Goal: Task Accomplishment & Management: Use online tool/utility

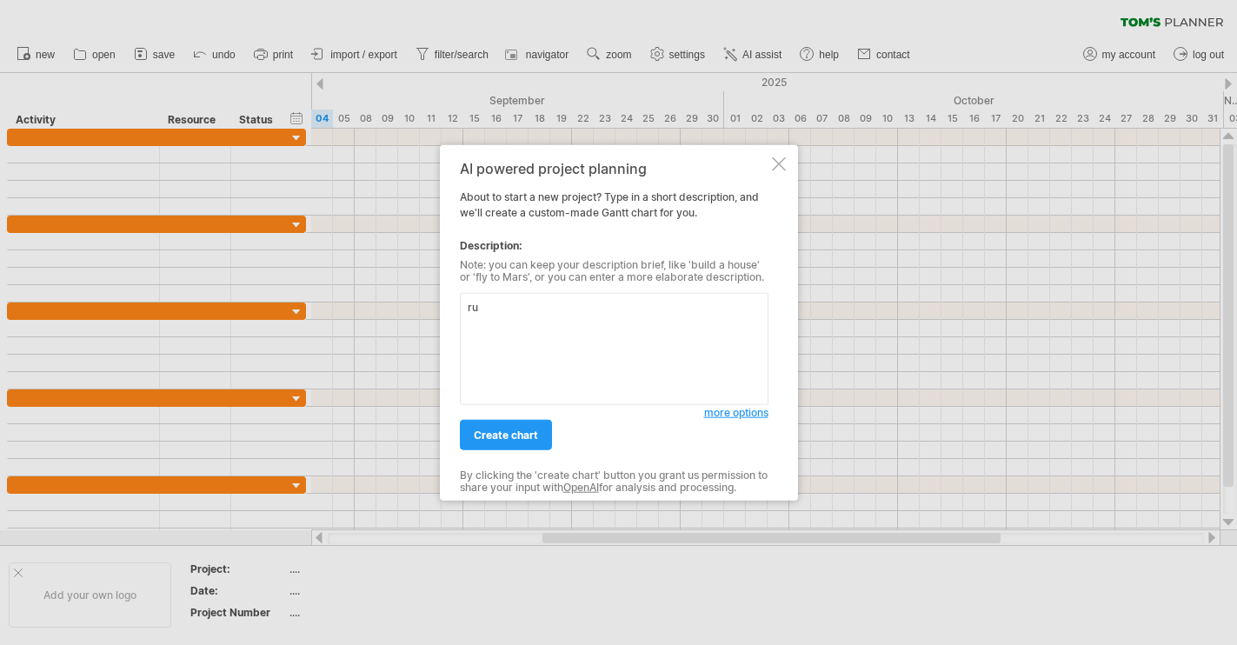
type textarea "r"
type textarea "計"
type textarea "心"
type textarea "新"
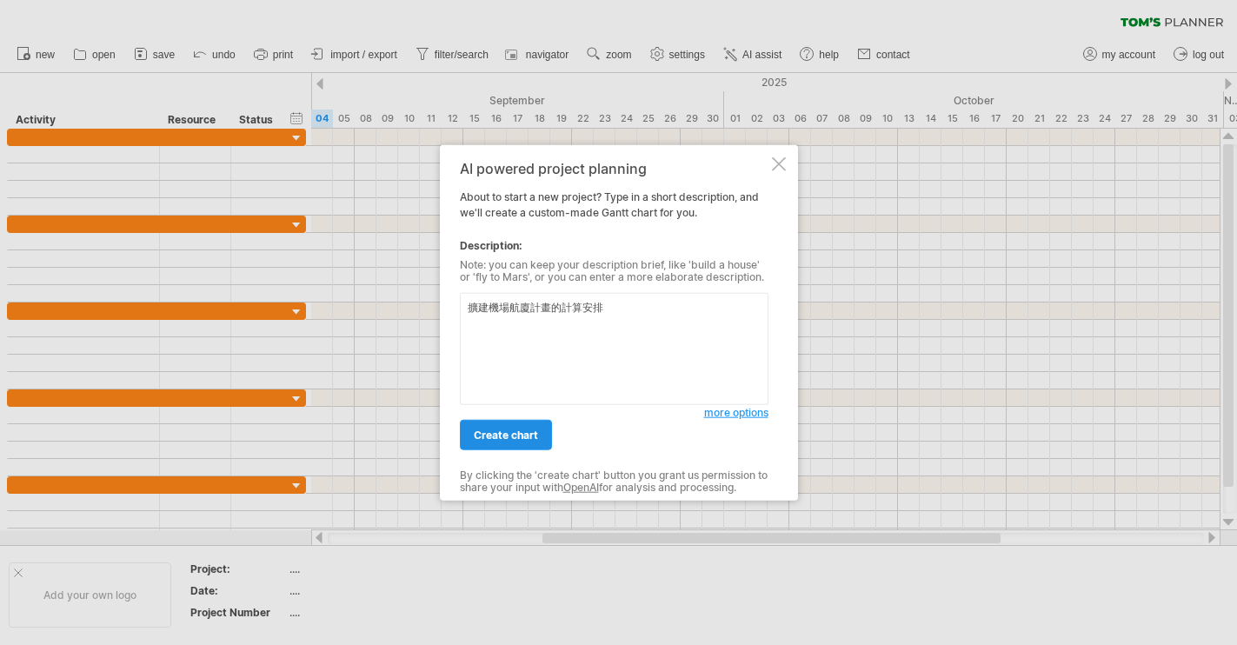
type textarea "擴建機場航廈計畫的計算安排"
click at [518, 421] on link "create chart" at bounding box center [506, 435] width 92 height 30
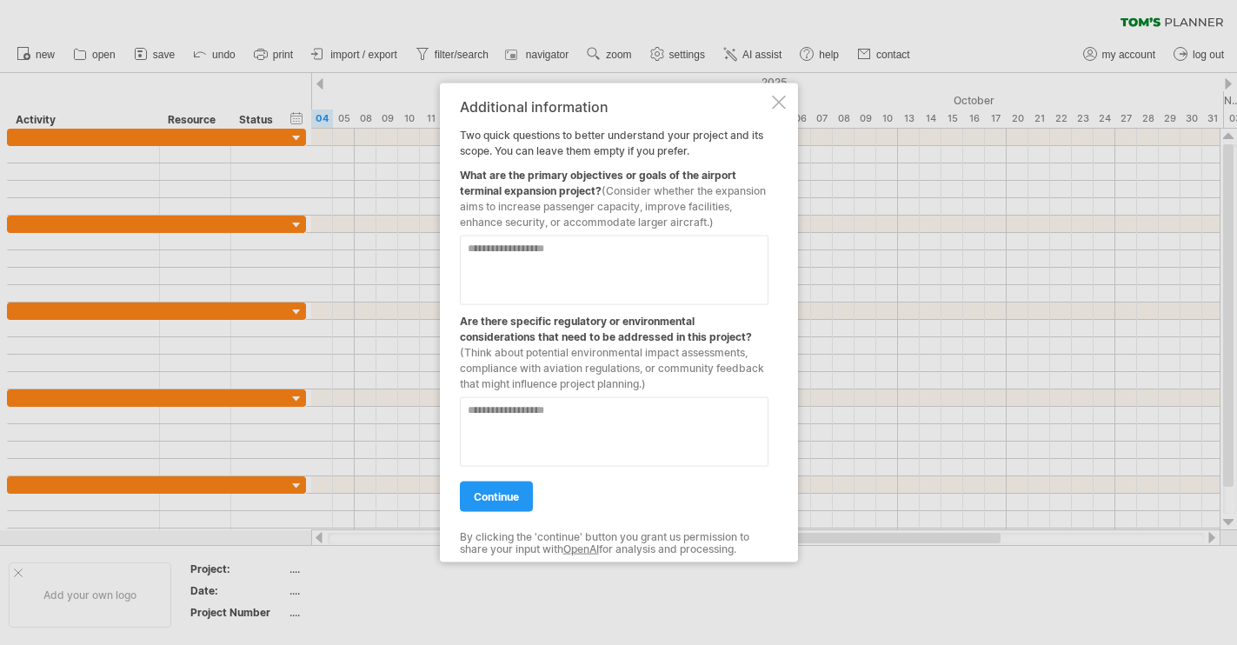
click at [576, 284] on textarea at bounding box center [614, 271] width 309 height 70
type textarea "**********"
click at [513, 514] on div "**********" at bounding box center [614, 323] width 309 height 448
click at [513, 513] on div "**********" at bounding box center [614, 323] width 309 height 448
click at [513, 504] on link "continue" at bounding box center [496, 496] width 73 height 30
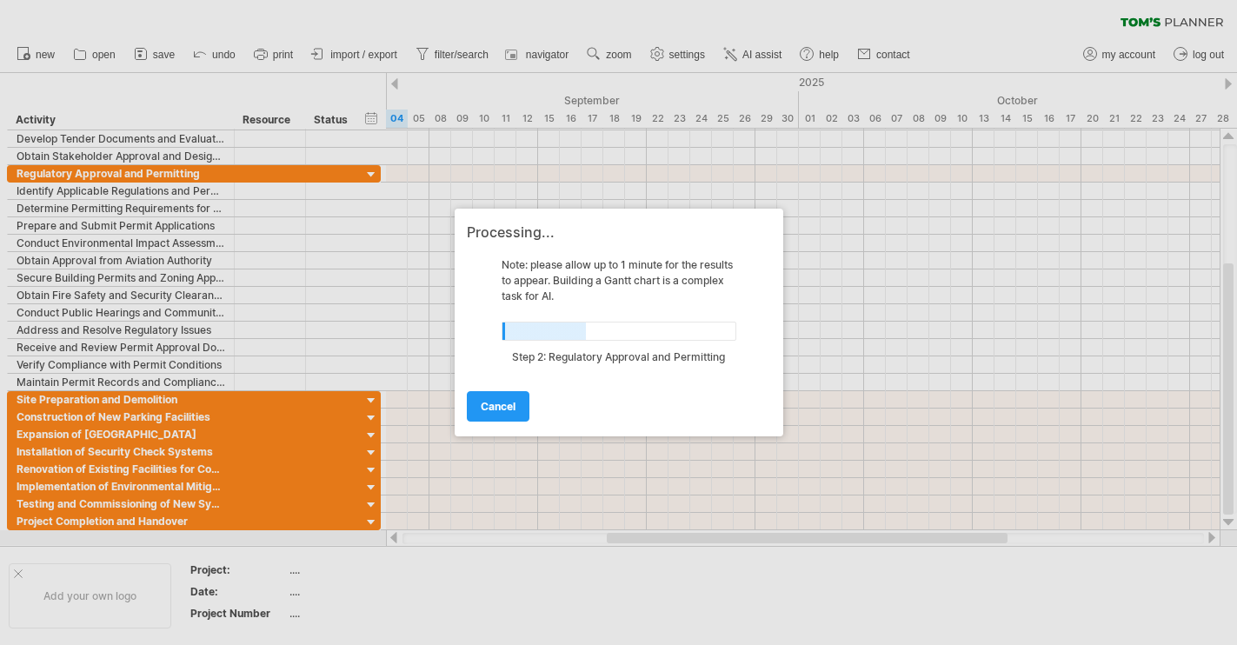
click at [113, 601] on div at bounding box center [618, 322] width 1237 height 645
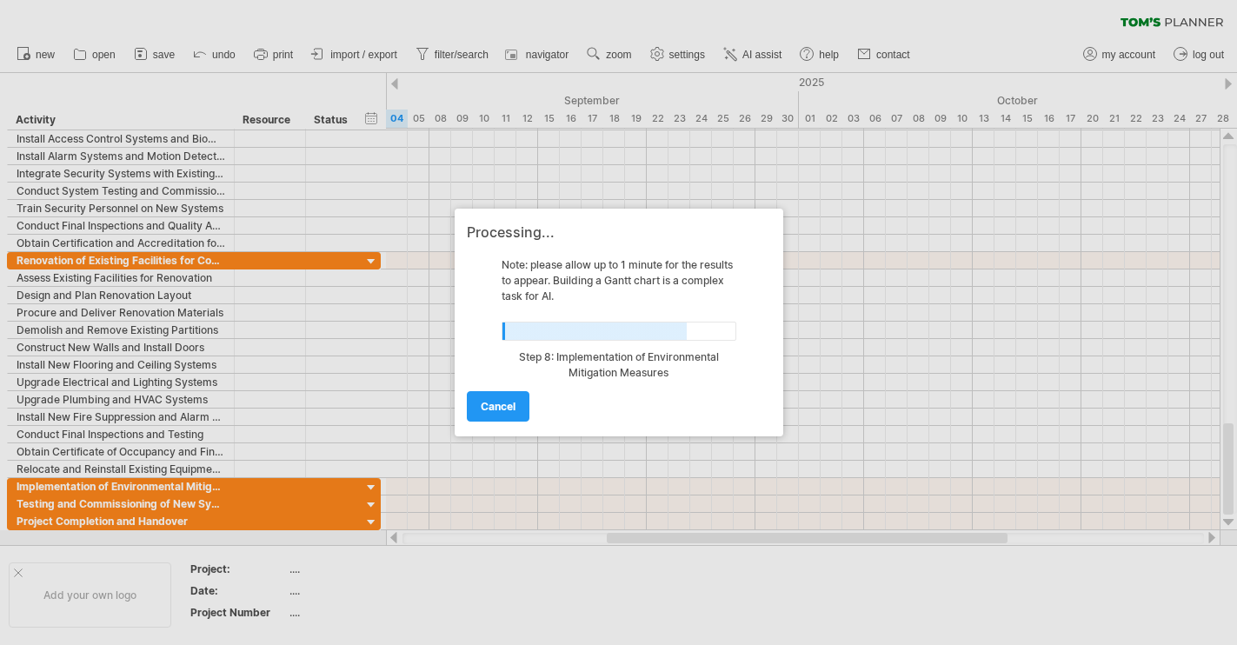
click at [370, 258] on div at bounding box center [618, 322] width 1237 height 645
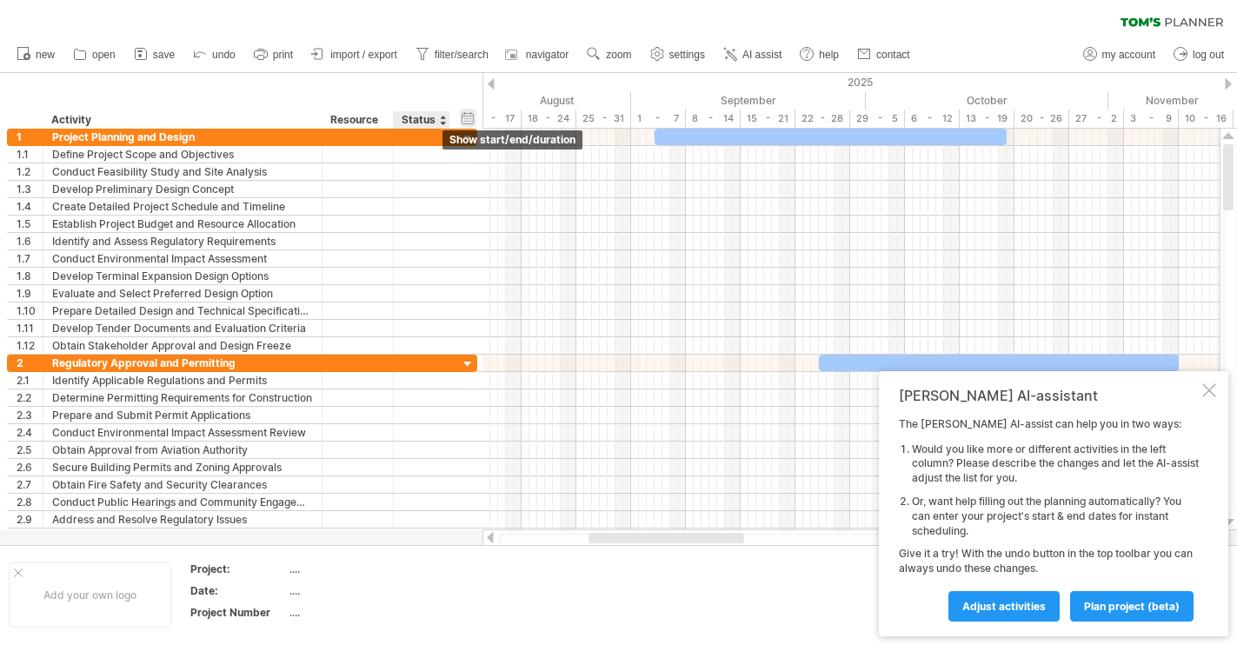
click at [469, 116] on div "hide start/end/duration show start/end/duration" at bounding box center [468, 118] width 17 height 18
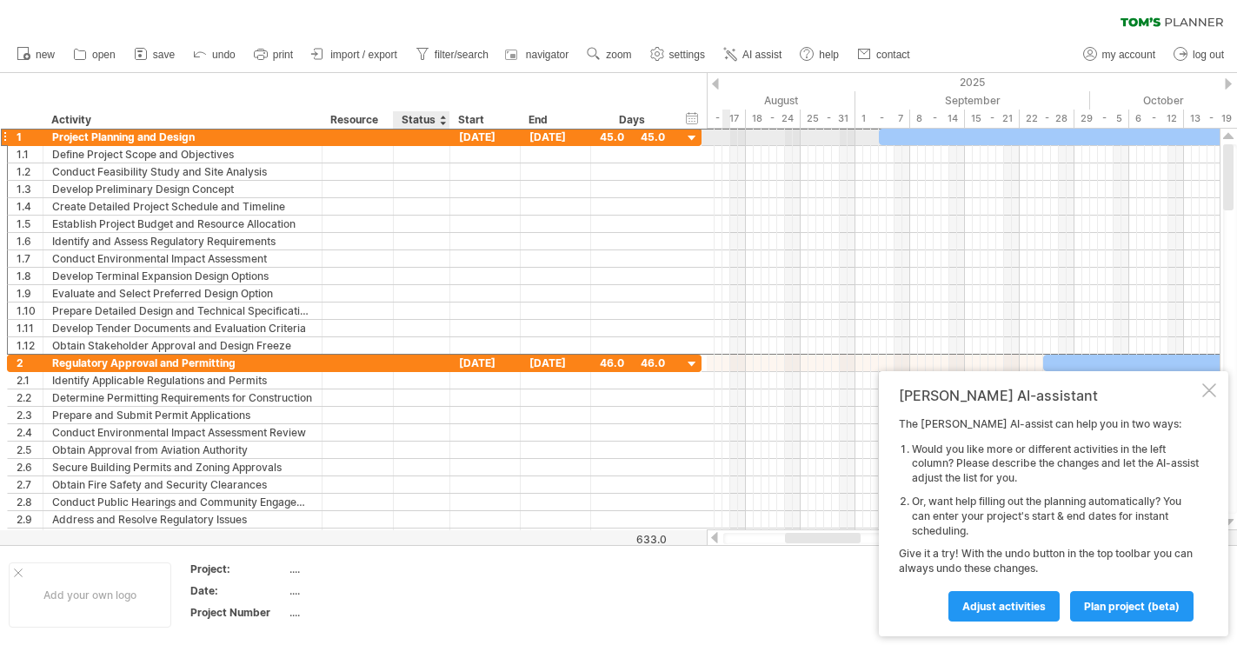
click at [422, 129] on div at bounding box center [421, 137] width 38 height 17
click at [420, 131] on input "text" at bounding box center [421, 137] width 38 height 17
click at [375, 116] on div "Resource" at bounding box center [356, 119] width 53 height 17
click at [369, 121] on input "********" at bounding box center [356, 119] width 53 height 17
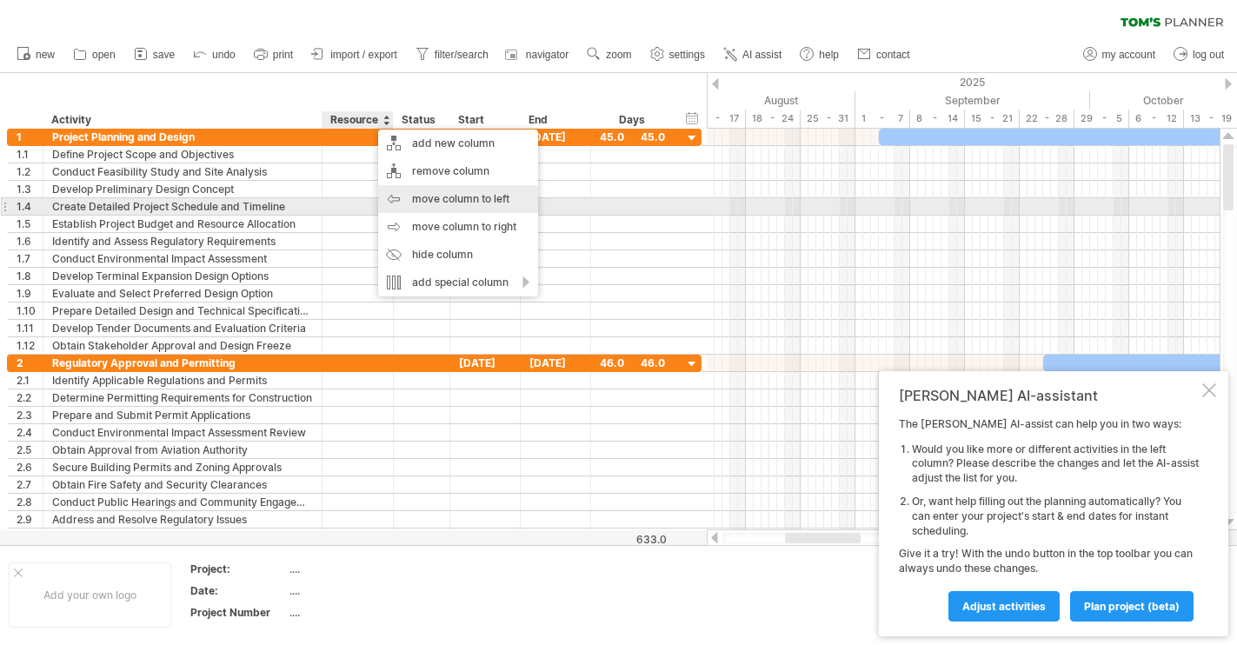
click at [470, 204] on div "move column to left" at bounding box center [458, 199] width 160 height 28
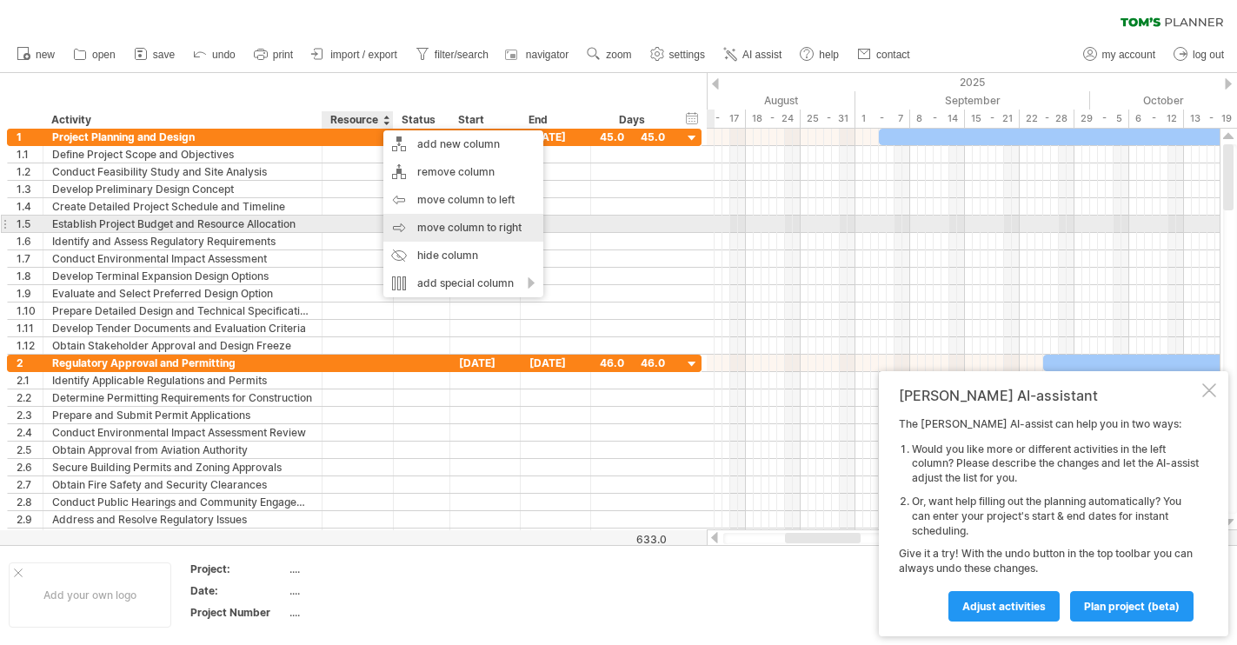
click at [430, 227] on div "move column to right" at bounding box center [463, 228] width 160 height 28
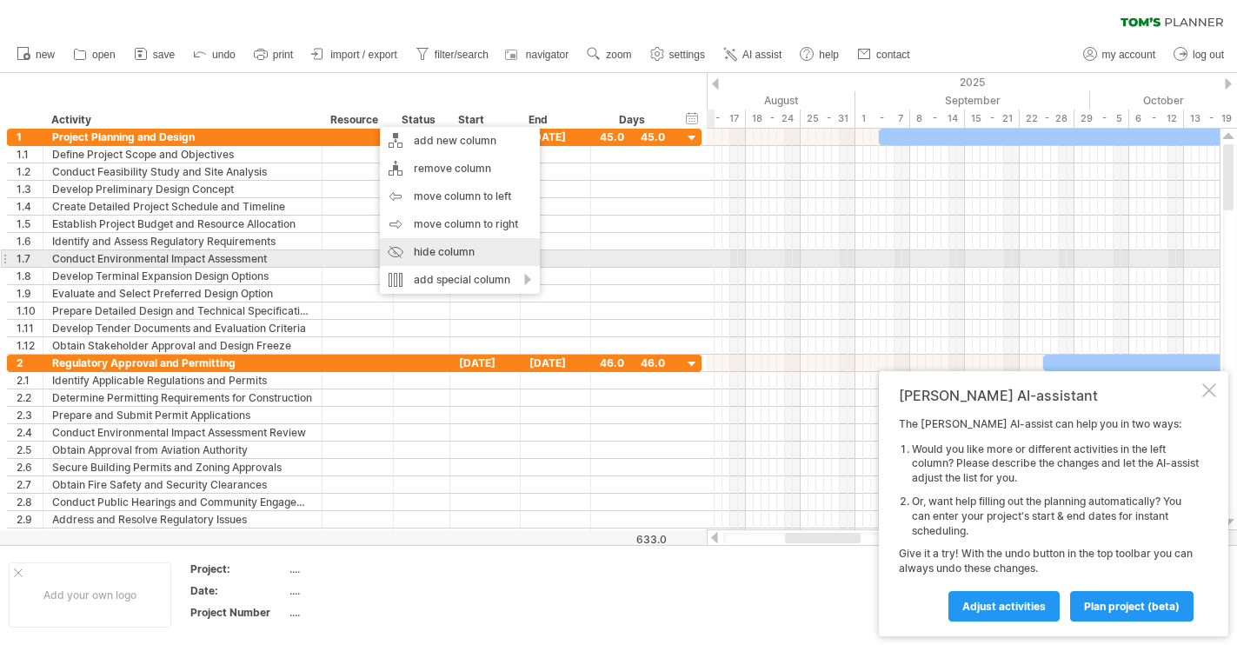
click at [409, 256] on div "hide column" at bounding box center [460, 252] width 160 height 28
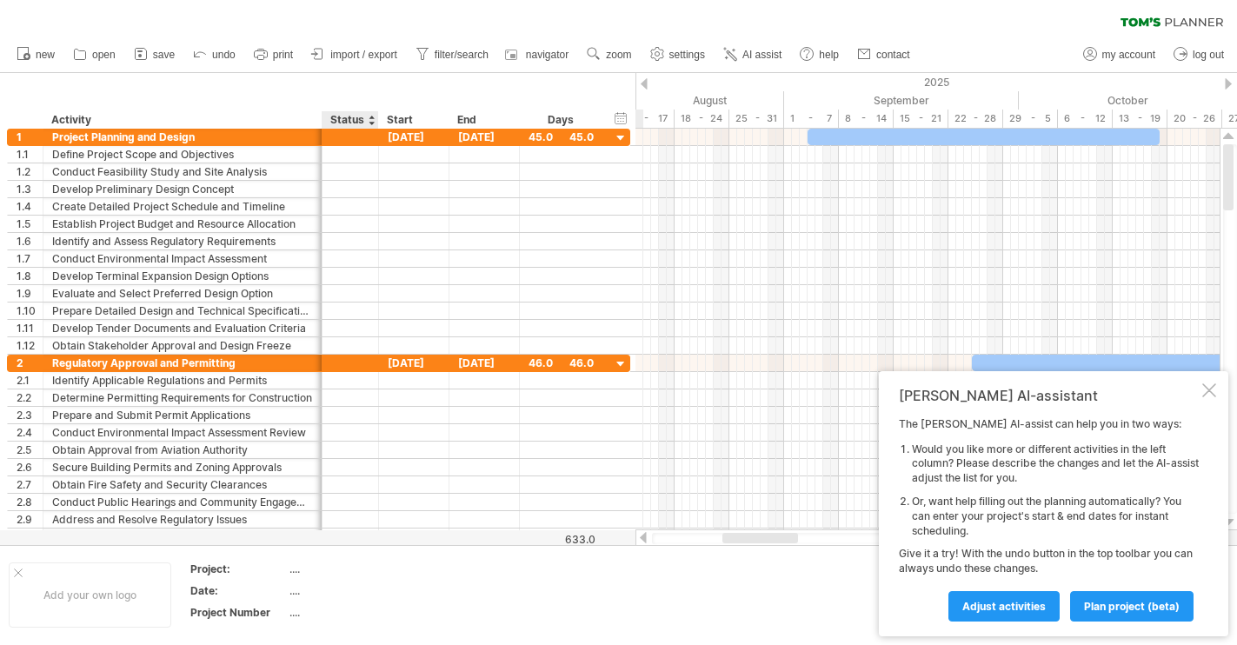
click at [352, 117] on div "Status" at bounding box center [349, 119] width 38 height 17
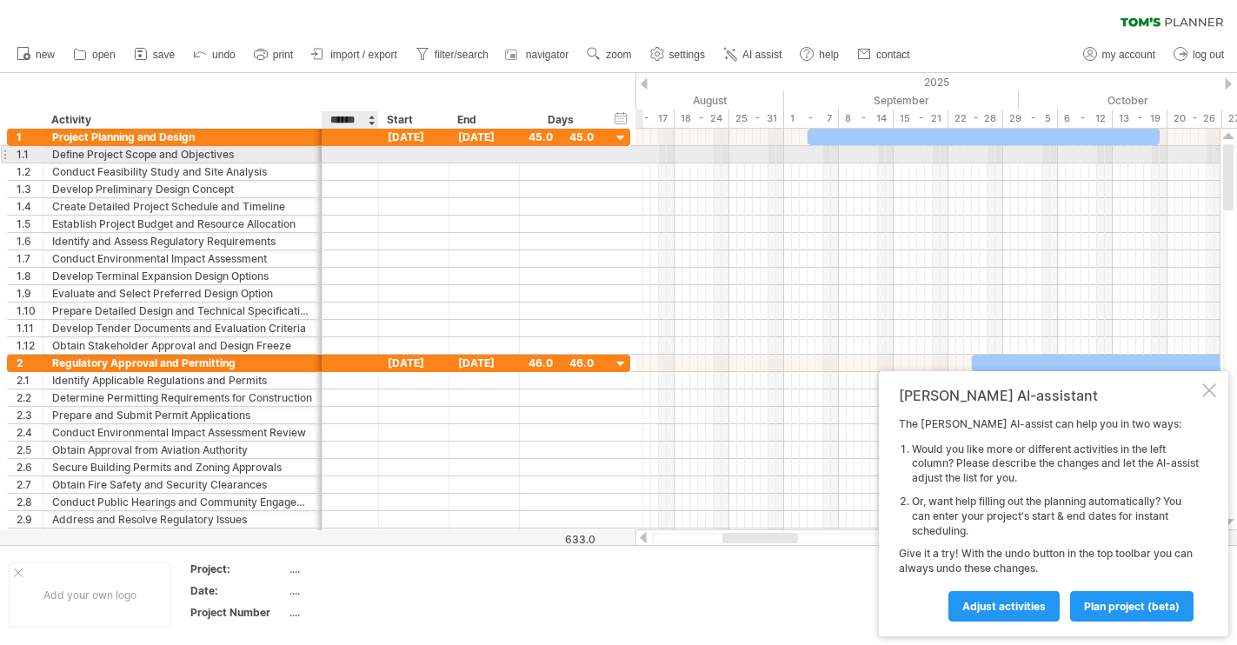
click at [348, 152] on div at bounding box center [350, 154] width 38 height 17
click at [348, 152] on input "text" at bounding box center [350, 154] width 38 height 17
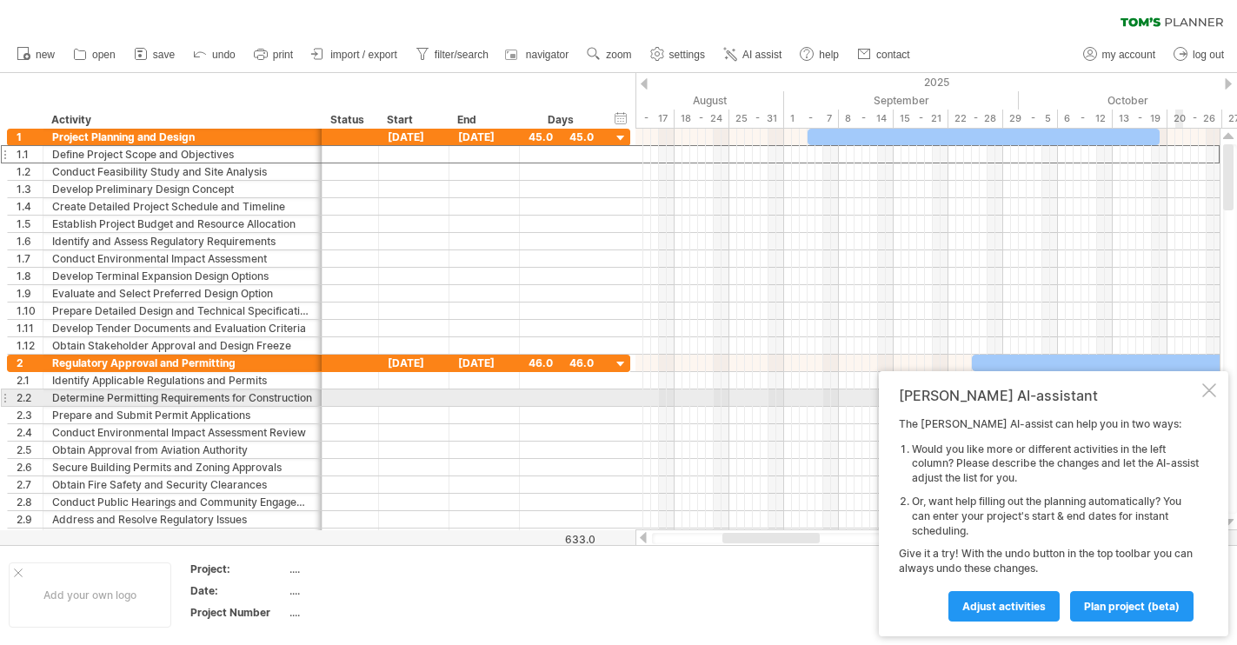
click at [1214, 397] on div at bounding box center [1209, 390] width 14 height 14
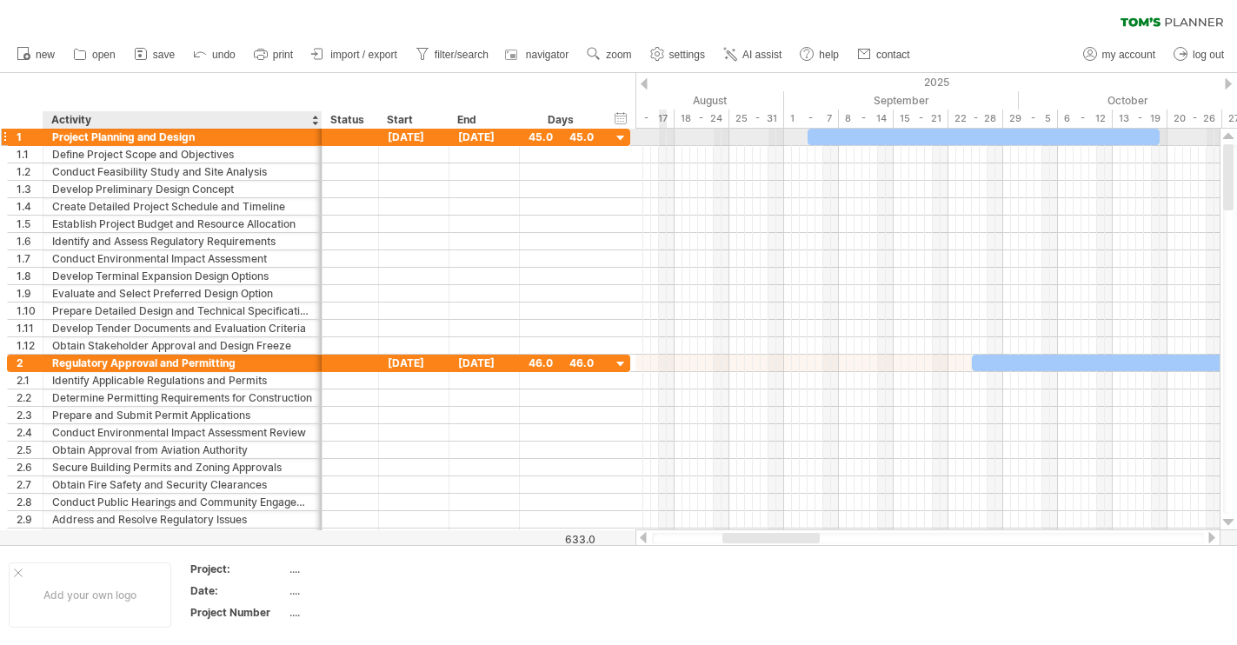
click at [165, 136] on div "Project Planning and Design" at bounding box center [182, 137] width 261 height 17
click at [206, 135] on input "**********" at bounding box center [182, 137] width 261 height 17
type input "*"
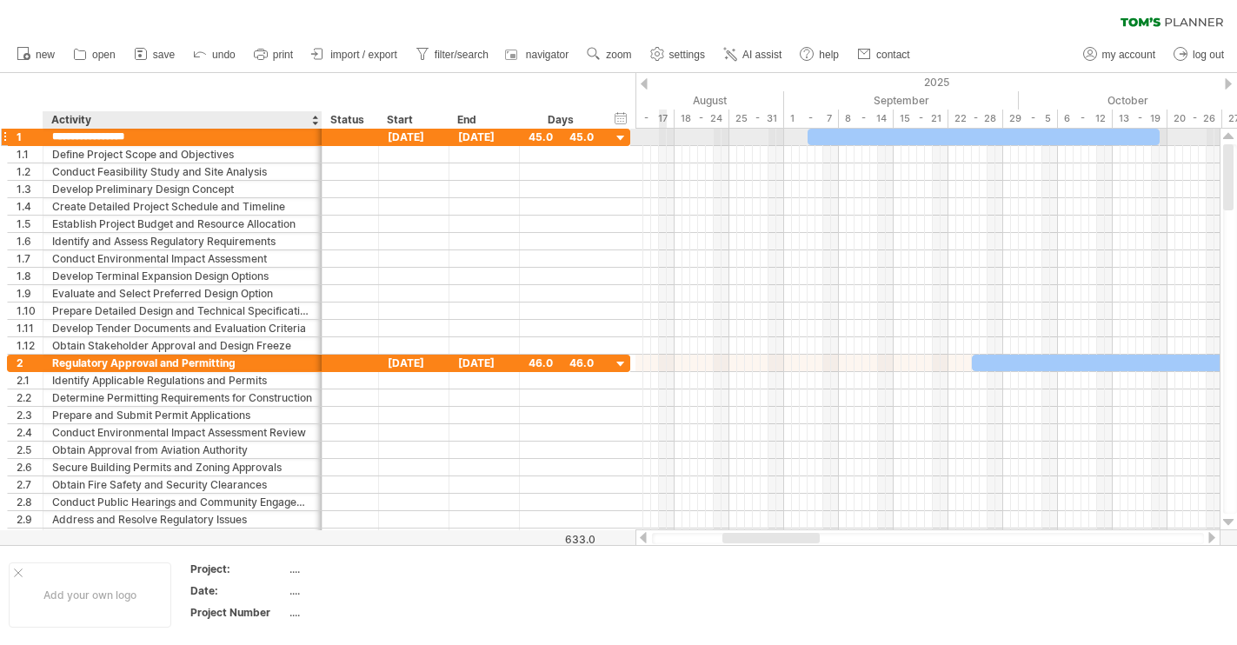
type input "**********"
click at [412, 134] on div "[DATE]" at bounding box center [414, 137] width 70 height 17
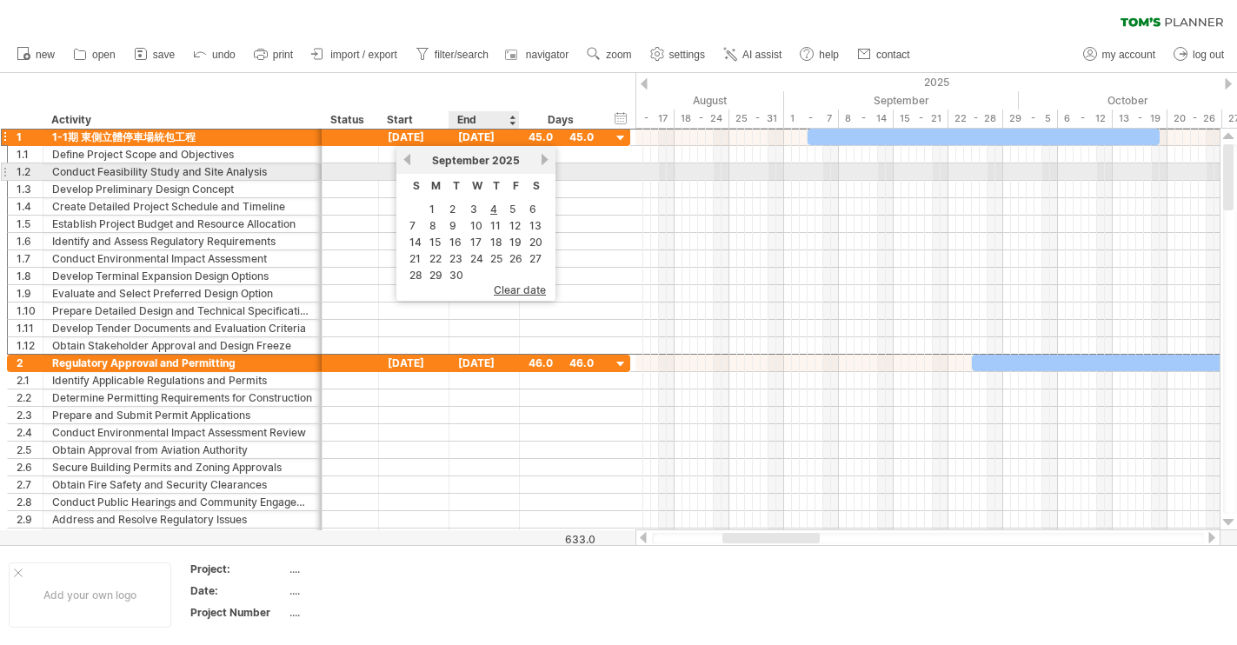
click at [476, 166] on span "September" at bounding box center [460, 160] width 57 height 13
click at [510, 163] on span "2025" at bounding box center [506, 160] width 28 height 13
click at [415, 165] on div "[DATE]" at bounding box center [476, 160] width 126 height 13
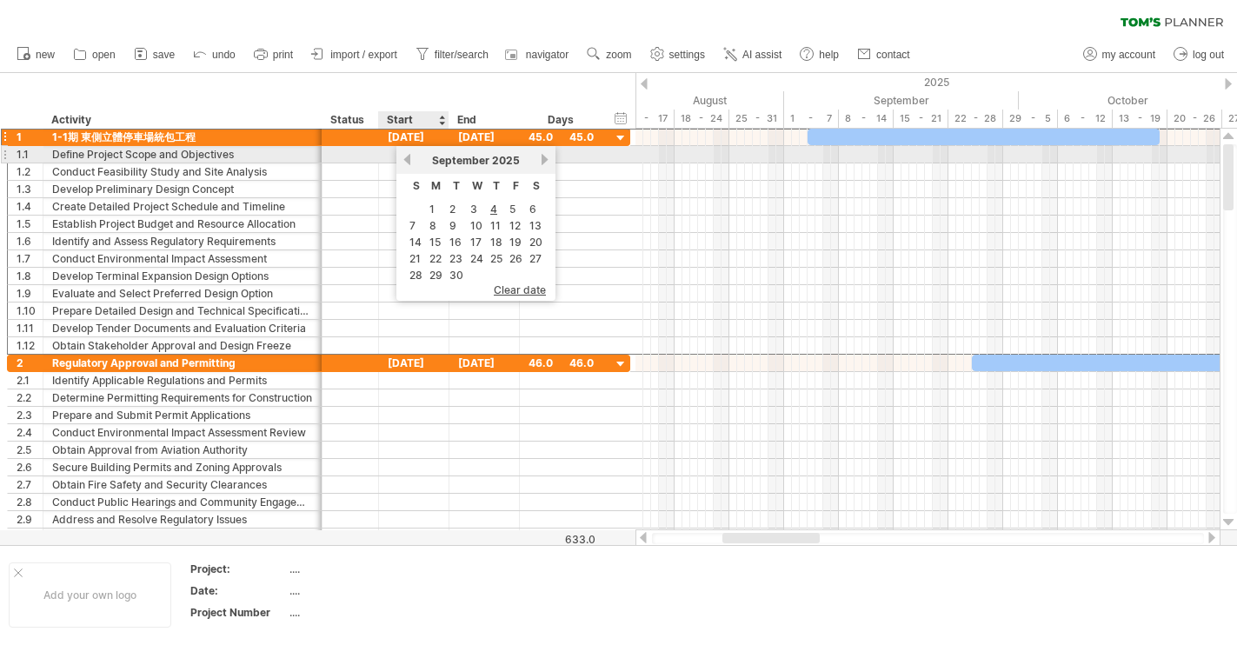
click at [407, 161] on link "previous" at bounding box center [407, 159] width 13 height 13
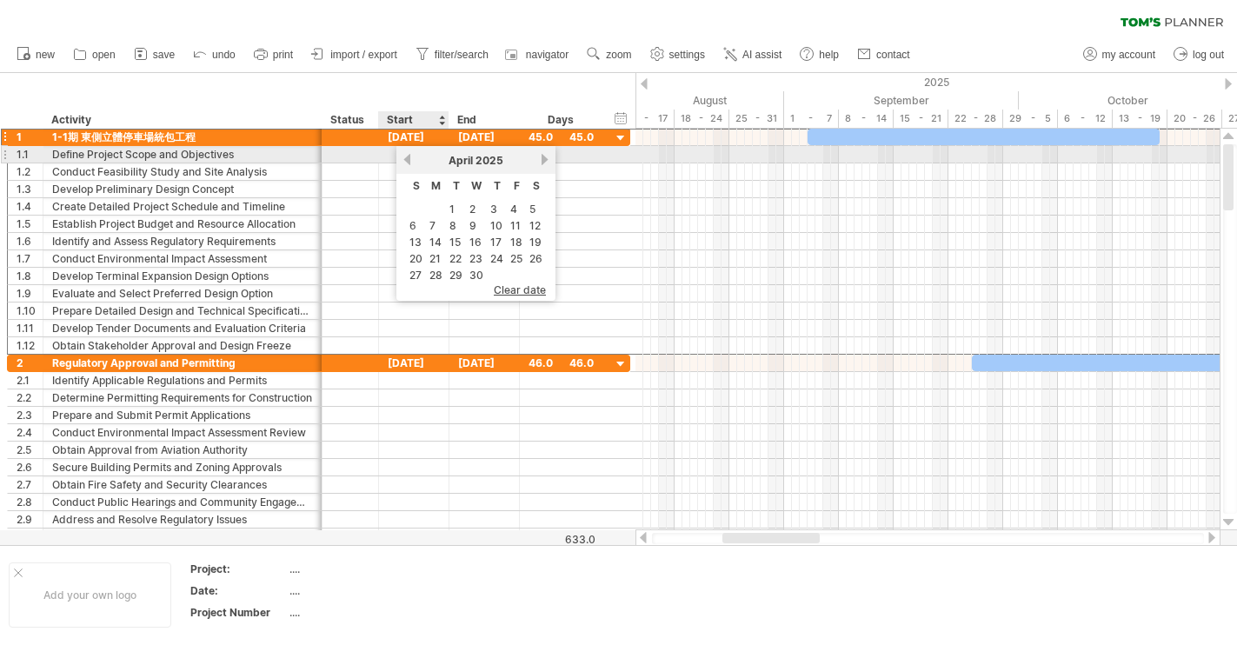
click at [407, 161] on link "previous" at bounding box center [407, 159] width 13 height 13
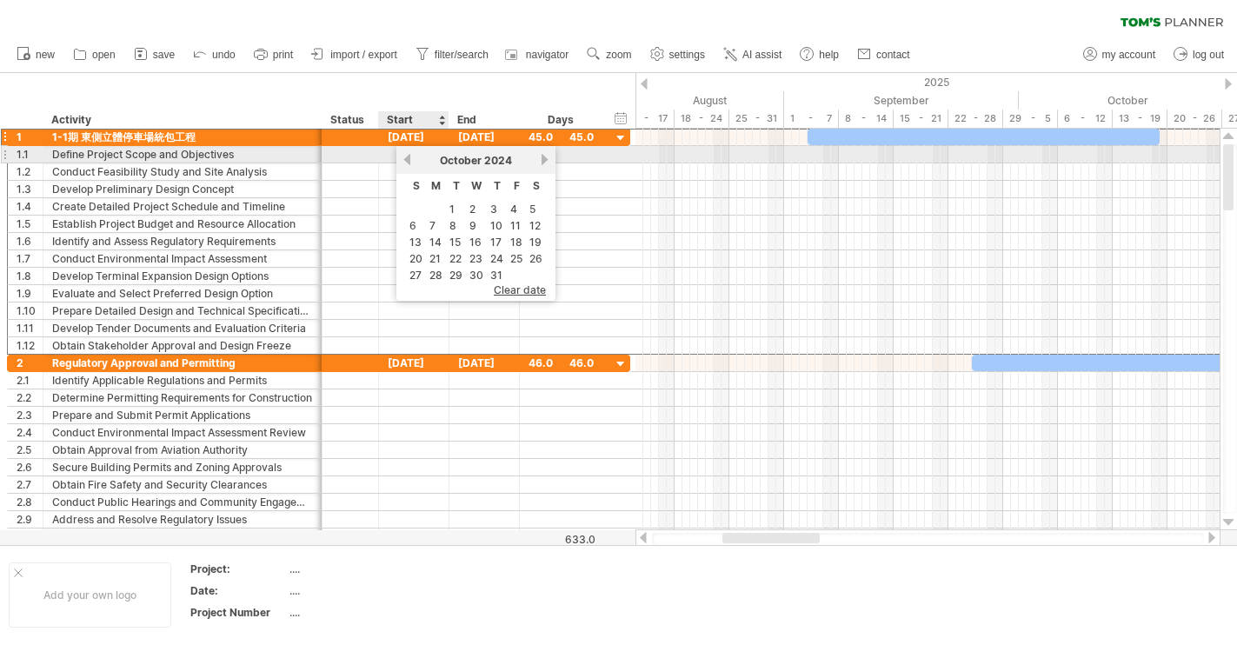
click at [407, 161] on link "previous" at bounding box center [407, 159] width 13 height 13
click at [406, 161] on link "previous" at bounding box center [407, 159] width 13 height 13
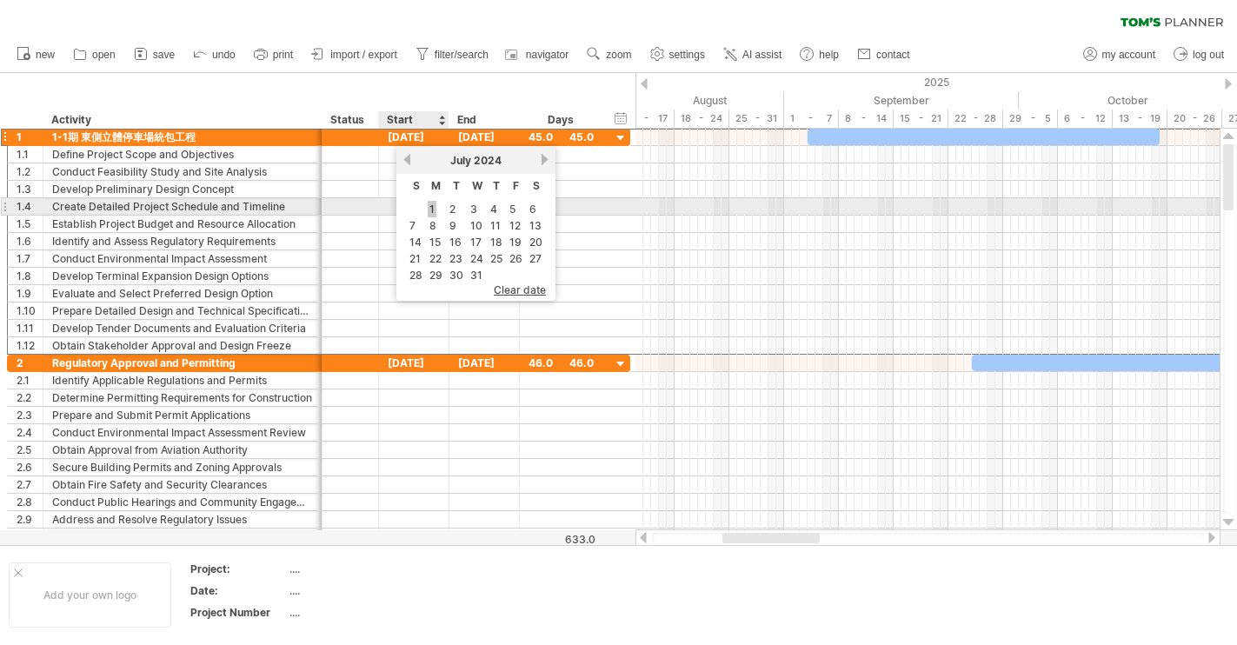
click at [431, 209] on link "1" at bounding box center [432, 209] width 9 height 17
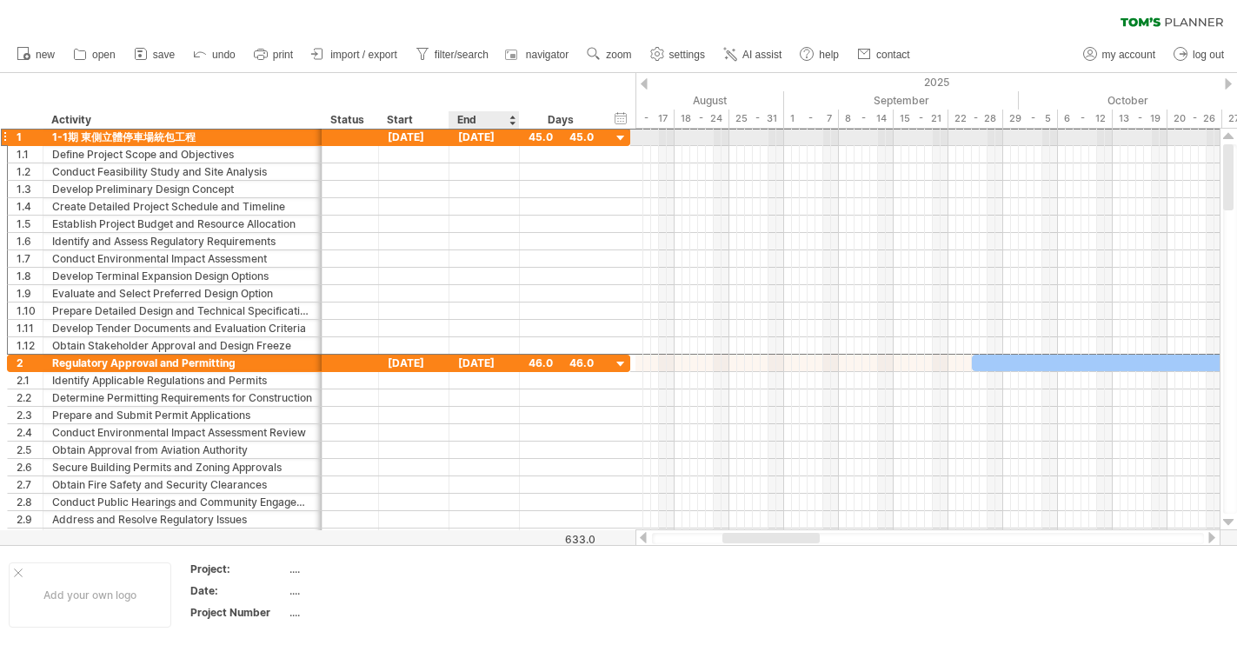
click at [502, 136] on div "[DATE]" at bounding box center [484, 137] width 70 height 17
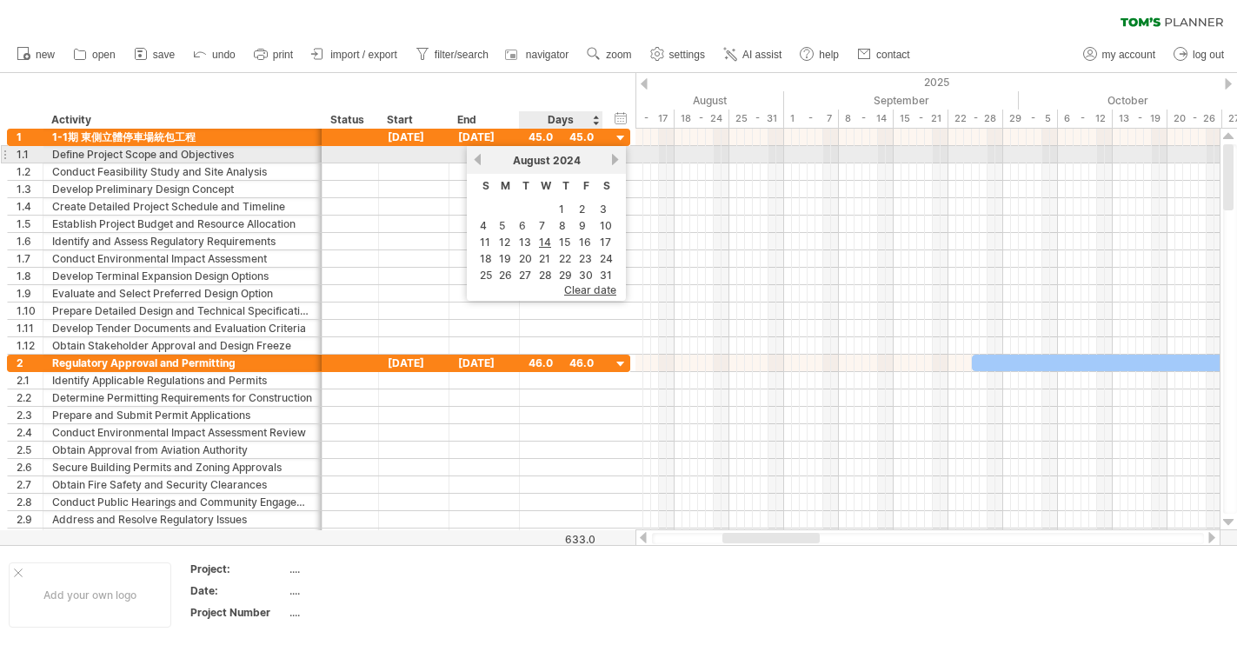
click at [612, 156] on link "next" at bounding box center [614, 159] width 13 height 13
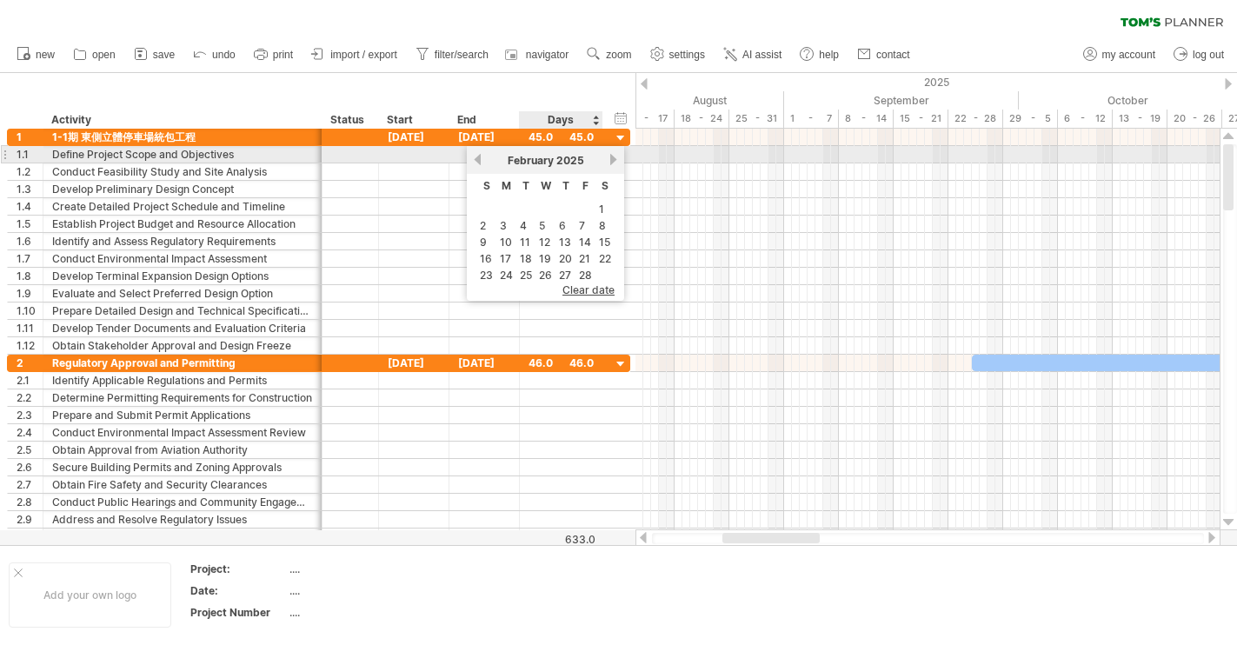
click at [612, 156] on link "next" at bounding box center [613, 159] width 13 height 13
click at [612, 156] on link "next" at bounding box center [614, 159] width 13 height 13
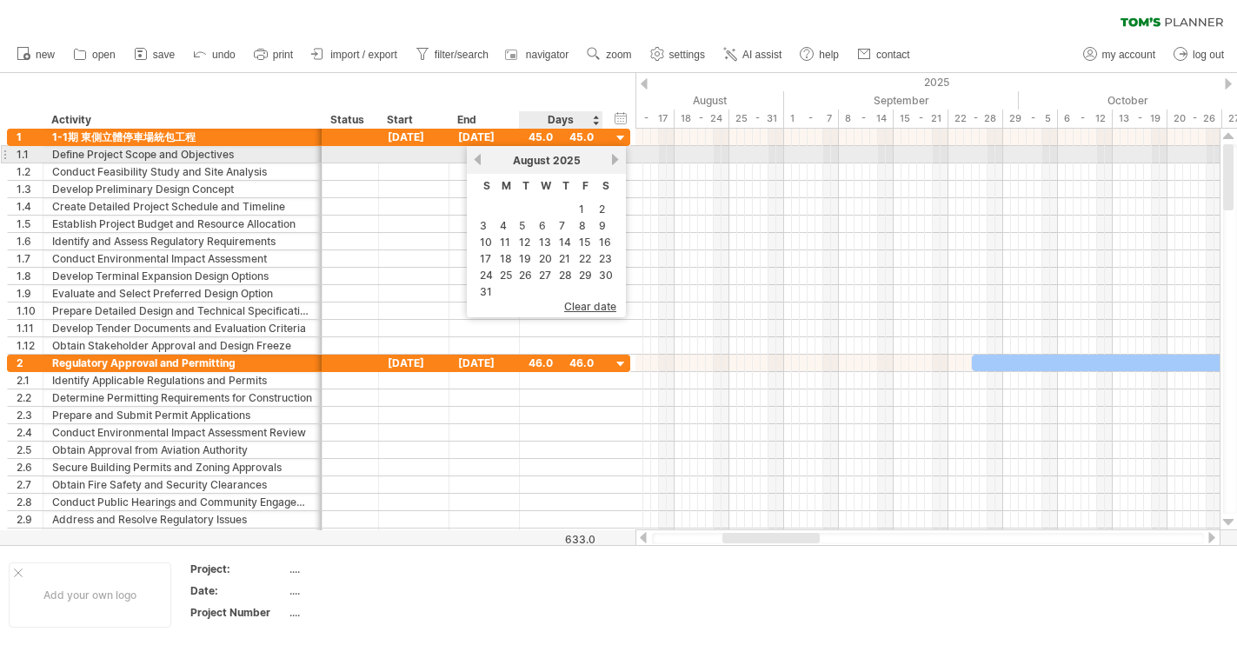
click at [612, 156] on link "next" at bounding box center [614, 159] width 13 height 13
click at [615, 157] on link "next" at bounding box center [614, 159] width 13 height 13
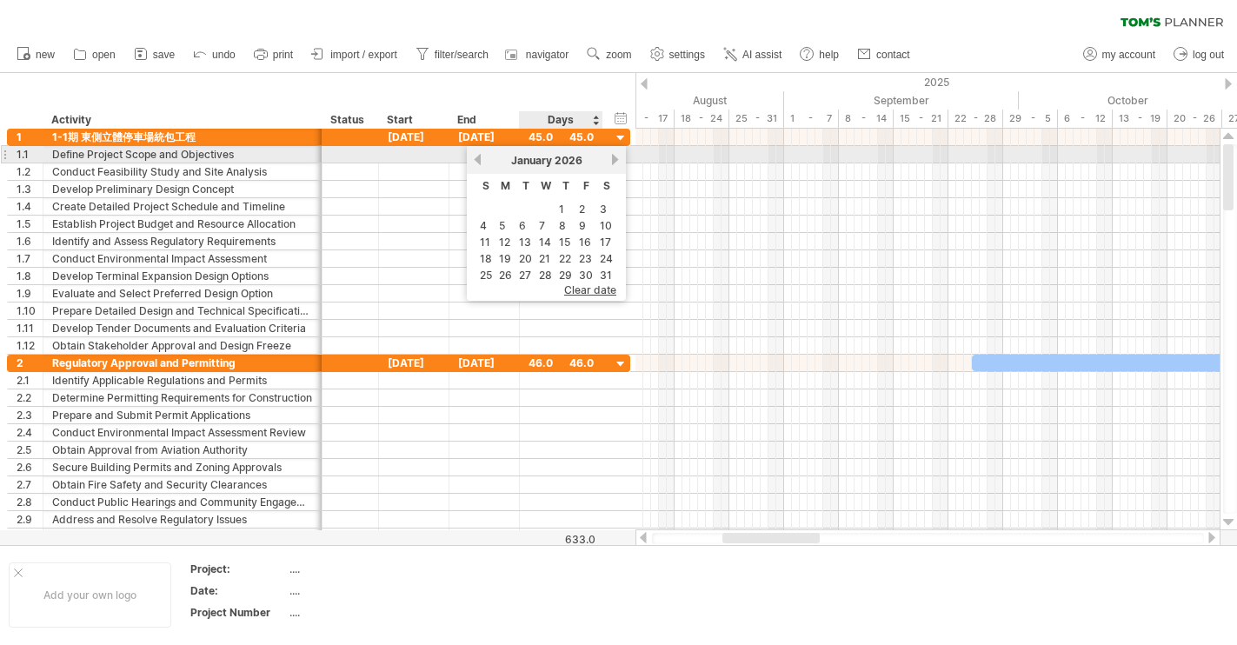
click at [615, 157] on link "next" at bounding box center [614, 159] width 13 height 13
click at [616, 158] on link "next" at bounding box center [613, 159] width 13 height 13
click at [616, 158] on link "next" at bounding box center [614, 159] width 13 height 13
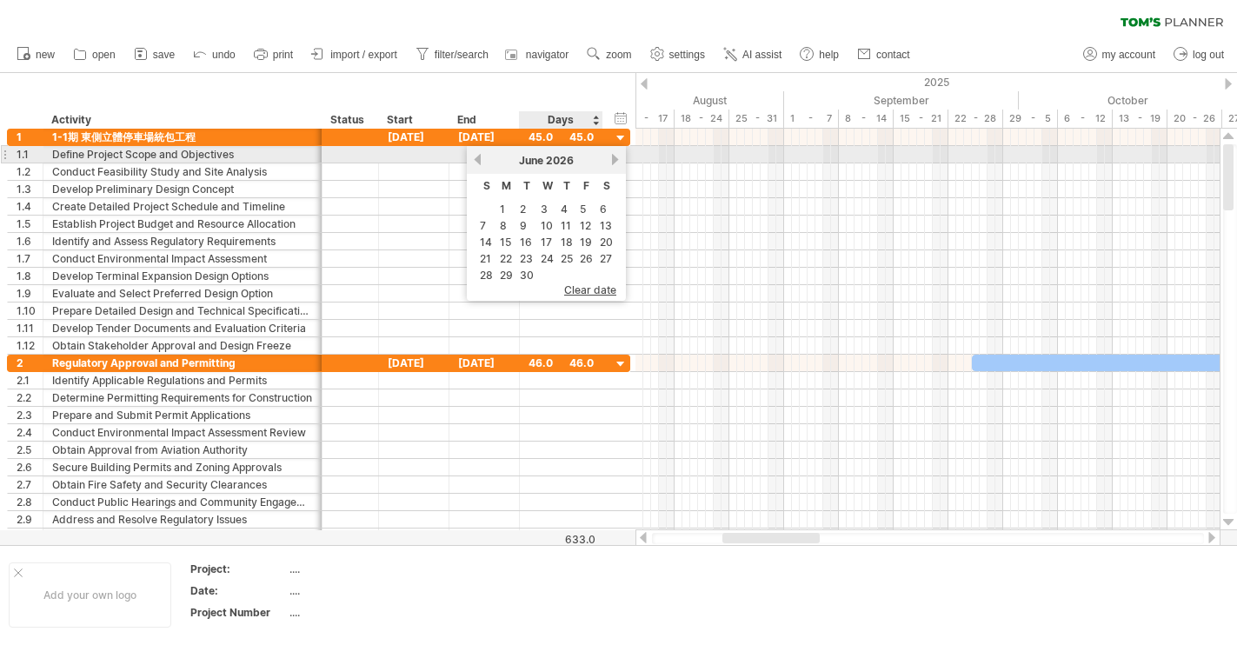
click at [616, 158] on link "next" at bounding box center [614, 159] width 13 height 13
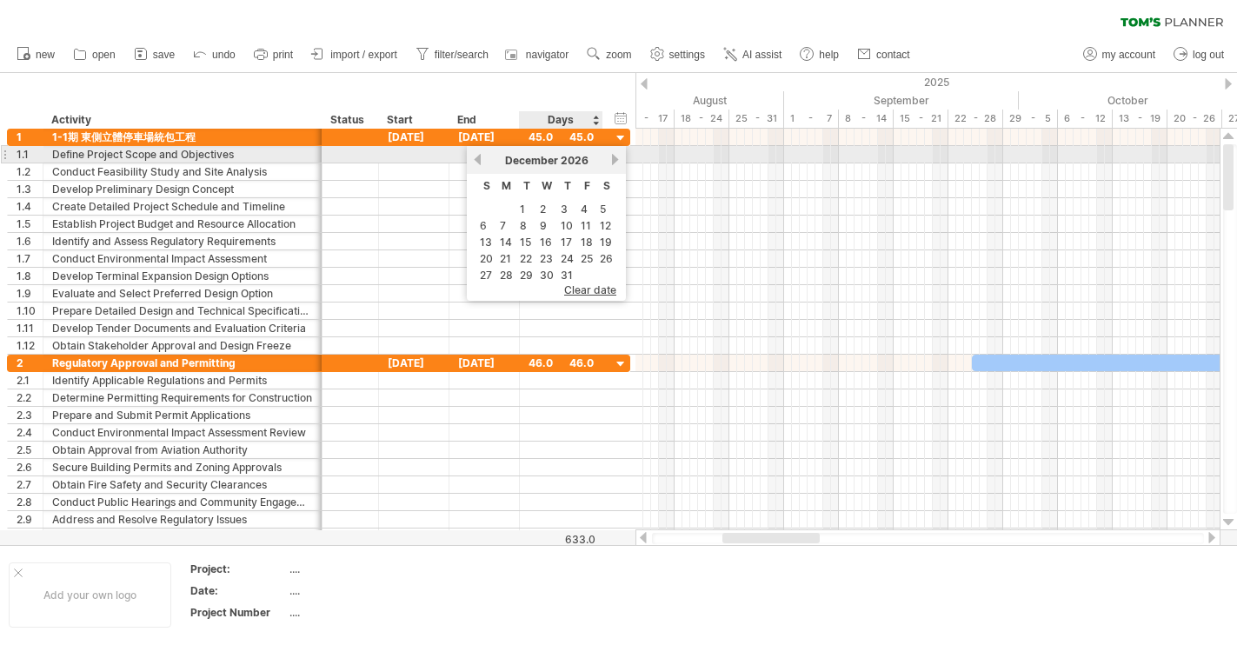
click at [616, 158] on link "next" at bounding box center [614, 159] width 13 height 13
click at [477, 156] on link "previous" at bounding box center [477, 159] width 13 height 13
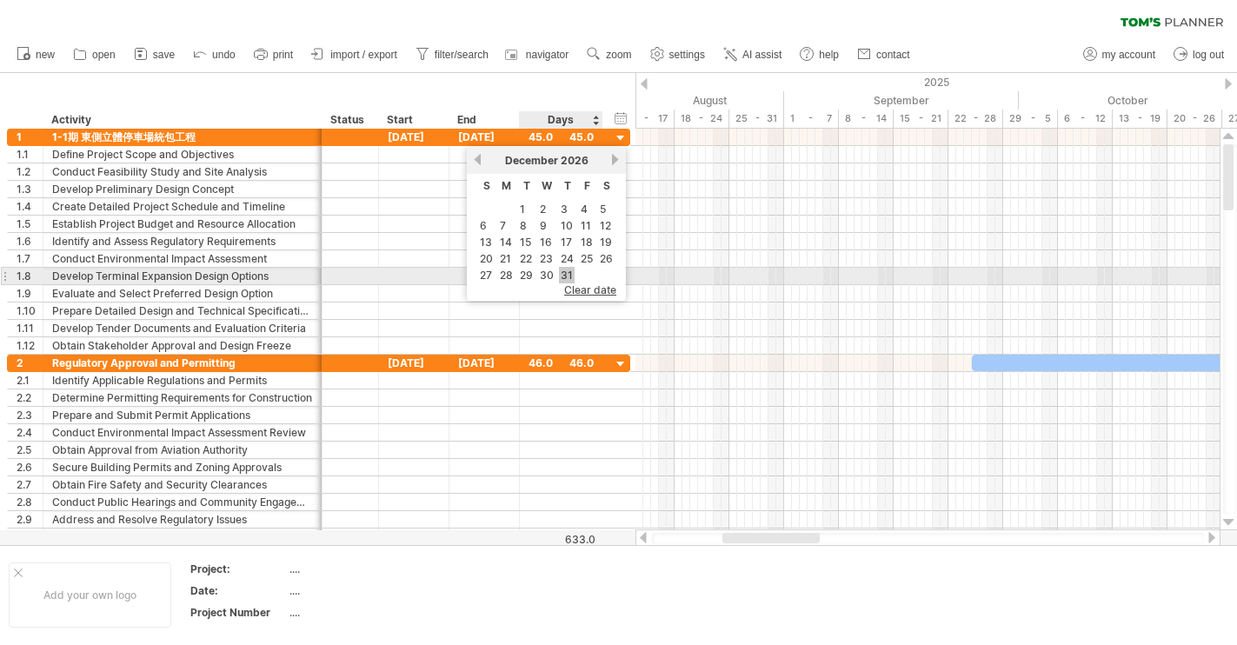
click at [564, 276] on link "31" at bounding box center [567, 275] width 16 height 17
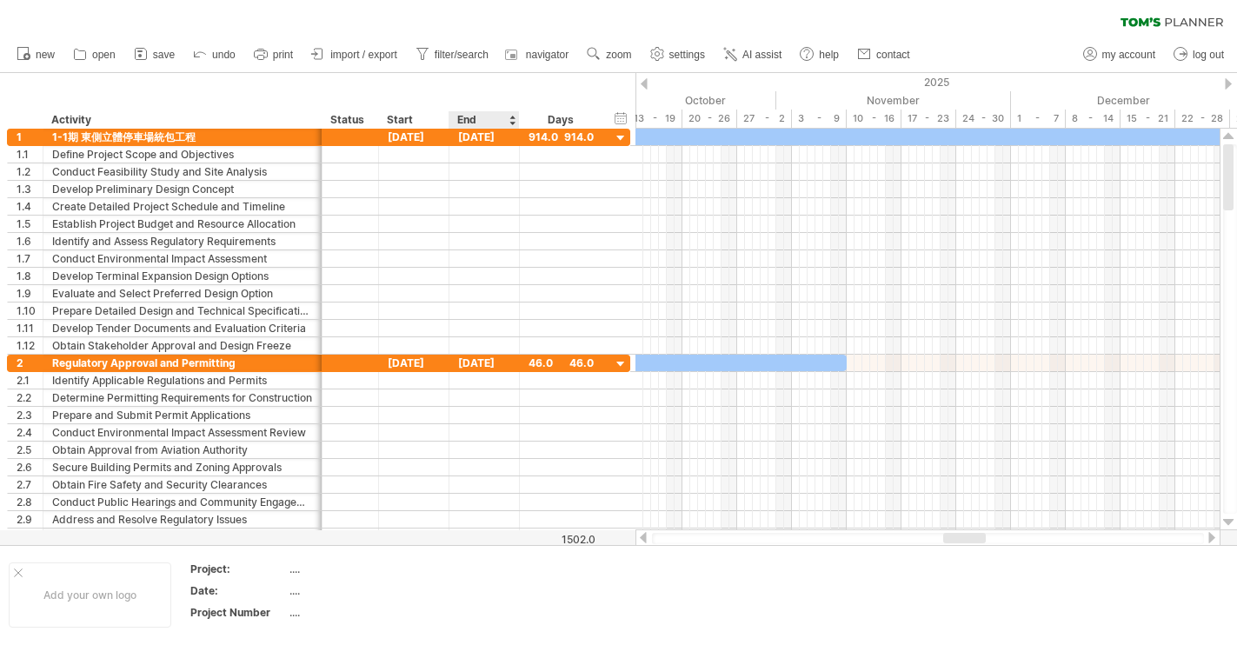
drag, startPoint x: 634, startPoint y: 91, endPoint x: 471, endPoint y: 125, distance: 166.0
click at [471, 125] on div "hide start/end/duration show start/end/duration ******** Activity ****** Status…" at bounding box center [317, 101] width 635 height 56
click at [620, 117] on div "hide start/end/duration show start/end/duration" at bounding box center [621, 118] width 17 height 18
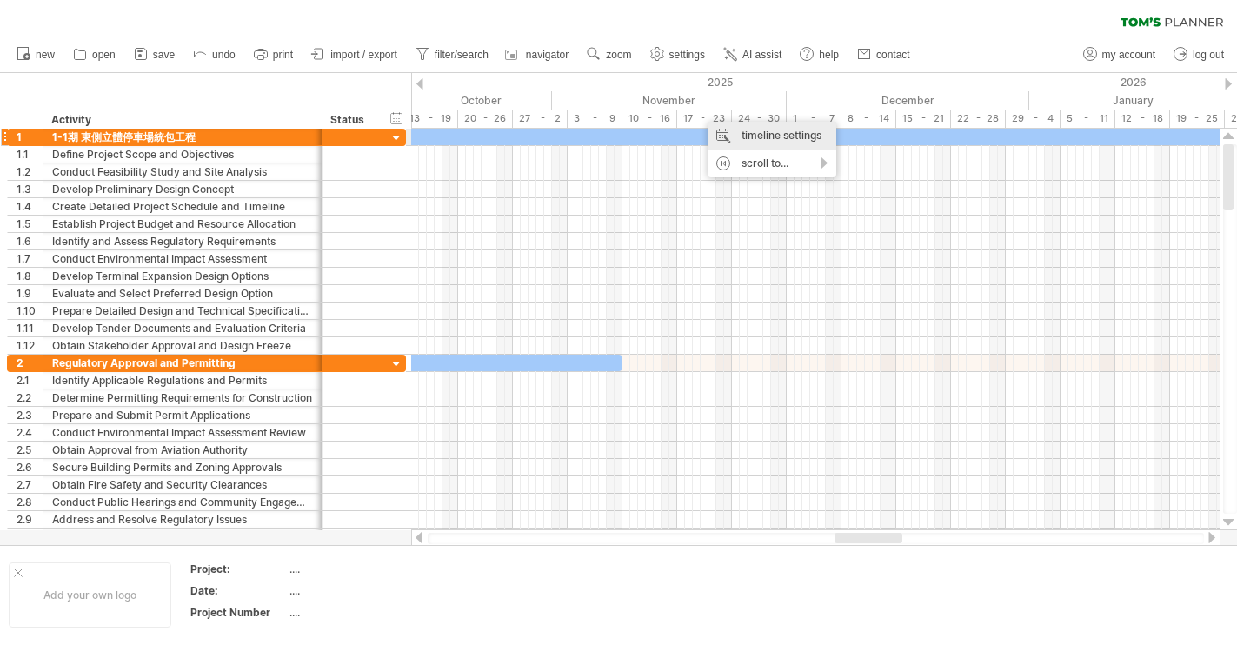
click at [727, 136] on div "timeline settings" at bounding box center [771, 136] width 129 height 28
select select "*"
select select "**"
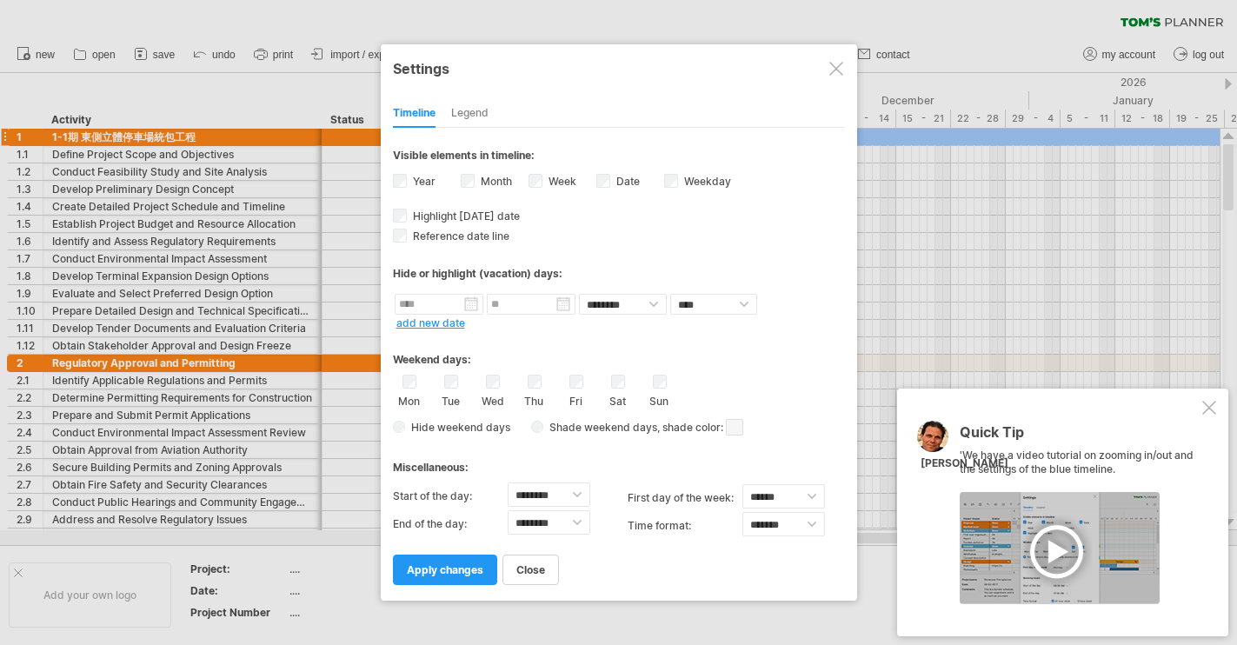
click at [613, 187] on label "Date visibility of date Currently there is not enough space horizontally to dis…" at bounding box center [626, 181] width 27 height 13
click at [465, 569] on span "apply changes" at bounding box center [445, 569] width 76 height 13
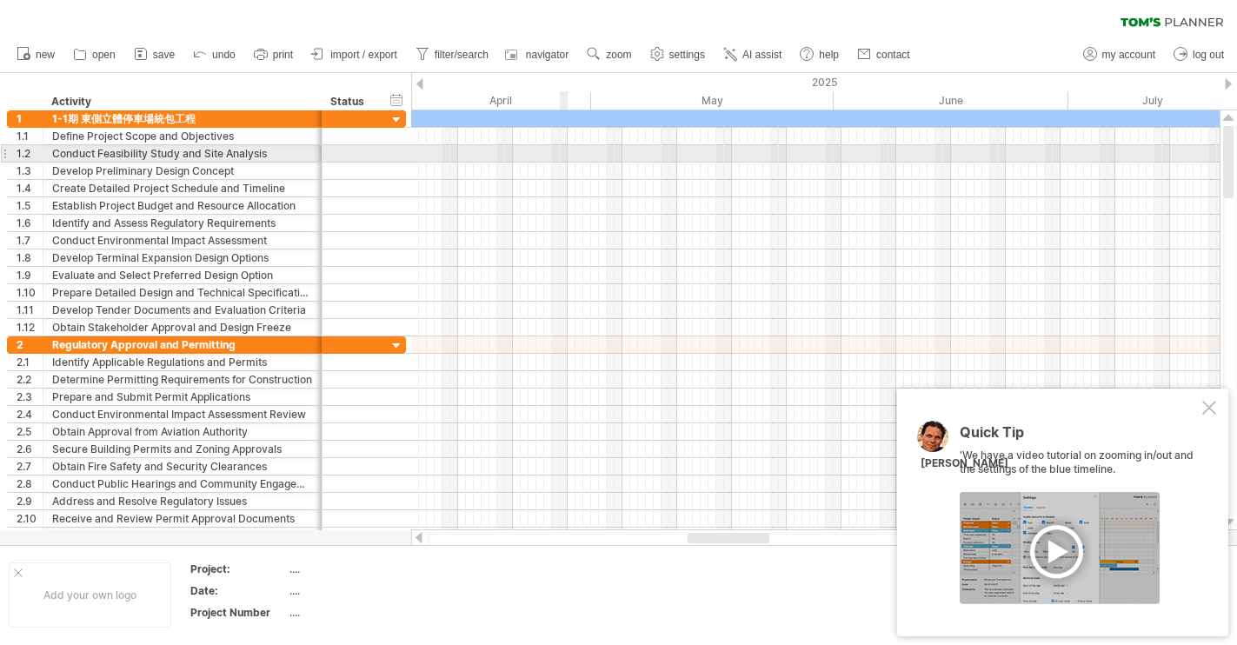
click at [563, 149] on div at bounding box center [815, 153] width 808 height 17
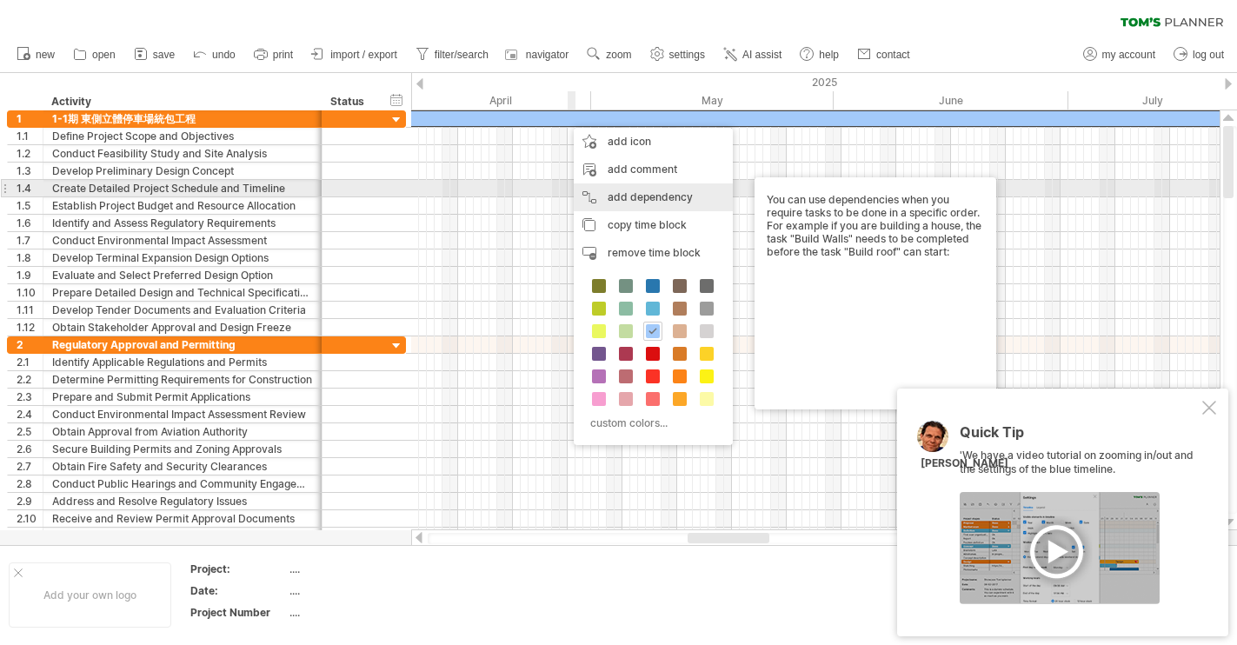
click at [607, 186] on div "add dependency You can use dependencies when you require tasks to be done in a …" at bounding box center [653, 197] width 159 height 28
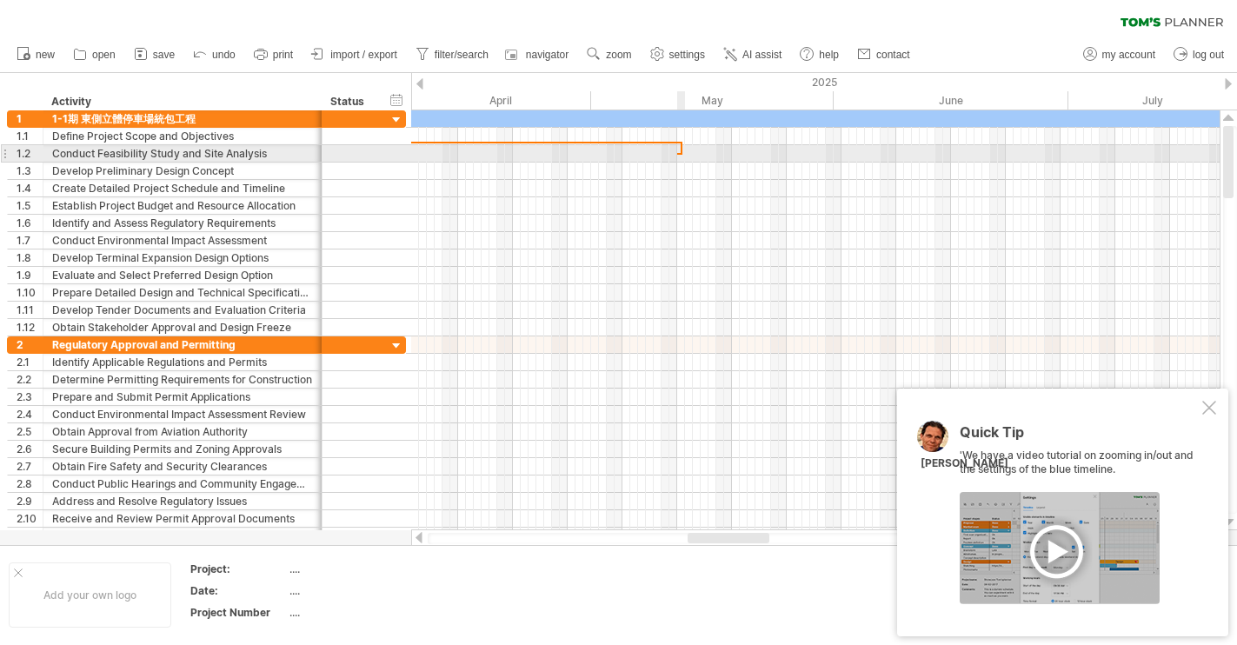
click at [677, 156] on div at bounding box center [678, 153] width 3 height 5
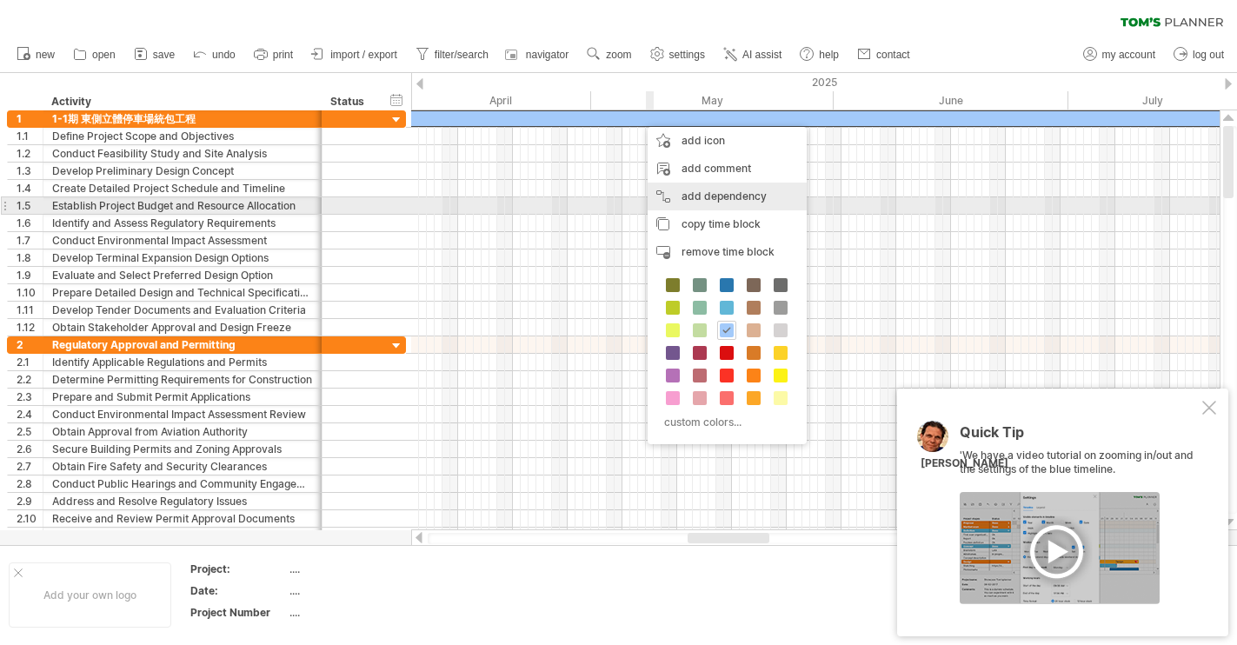
click at [705, 200] on div "add dependency You can use dependencies when you require tasks to be done in a …" at bounding box center [726, 196] width 159 height 28
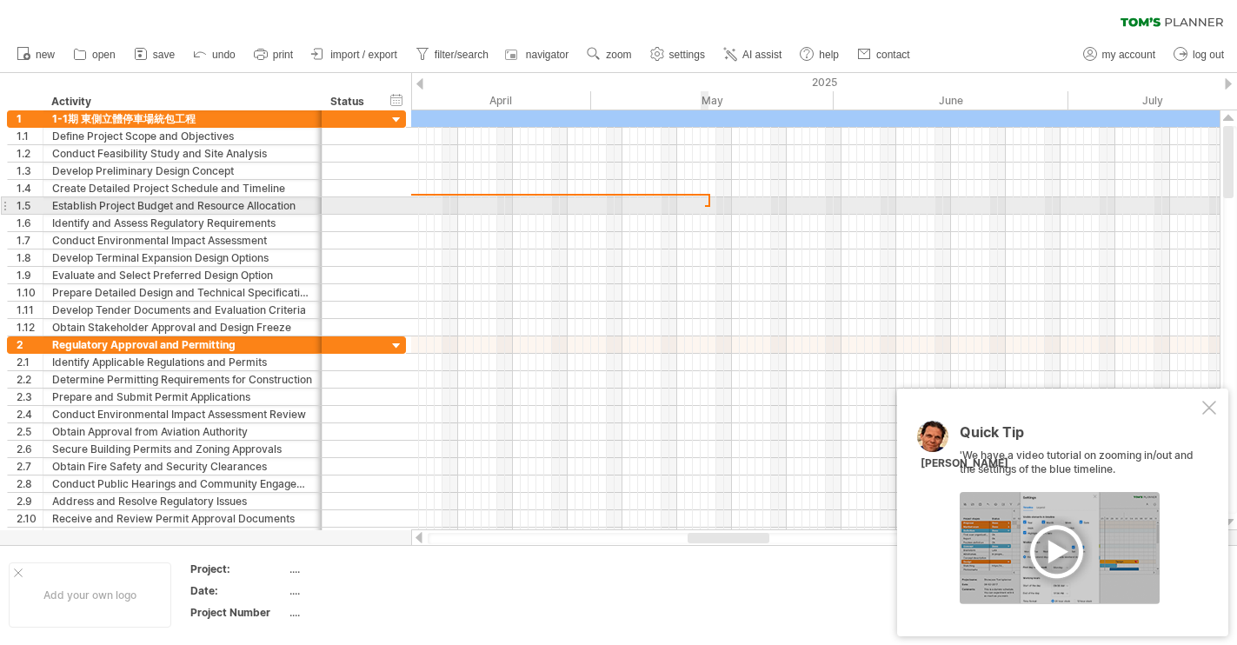
click at [705, 200] on div at bounding box center [815, 205] width 808 height 17
